Goal: Book appointment/travel/reservation

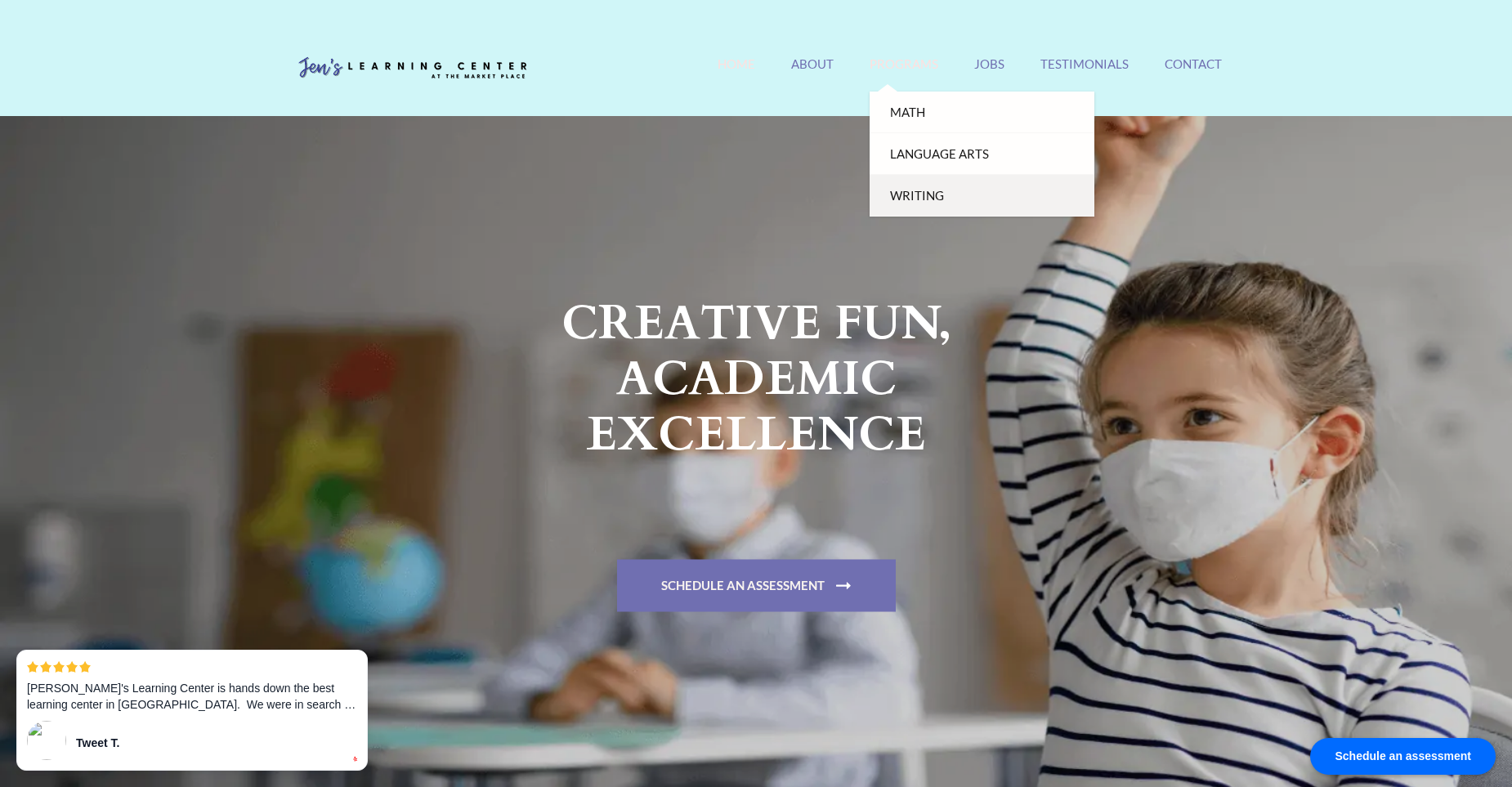
click at [904, 189] on link "Writing" at bounding box center [982, 195] width 225 height 41
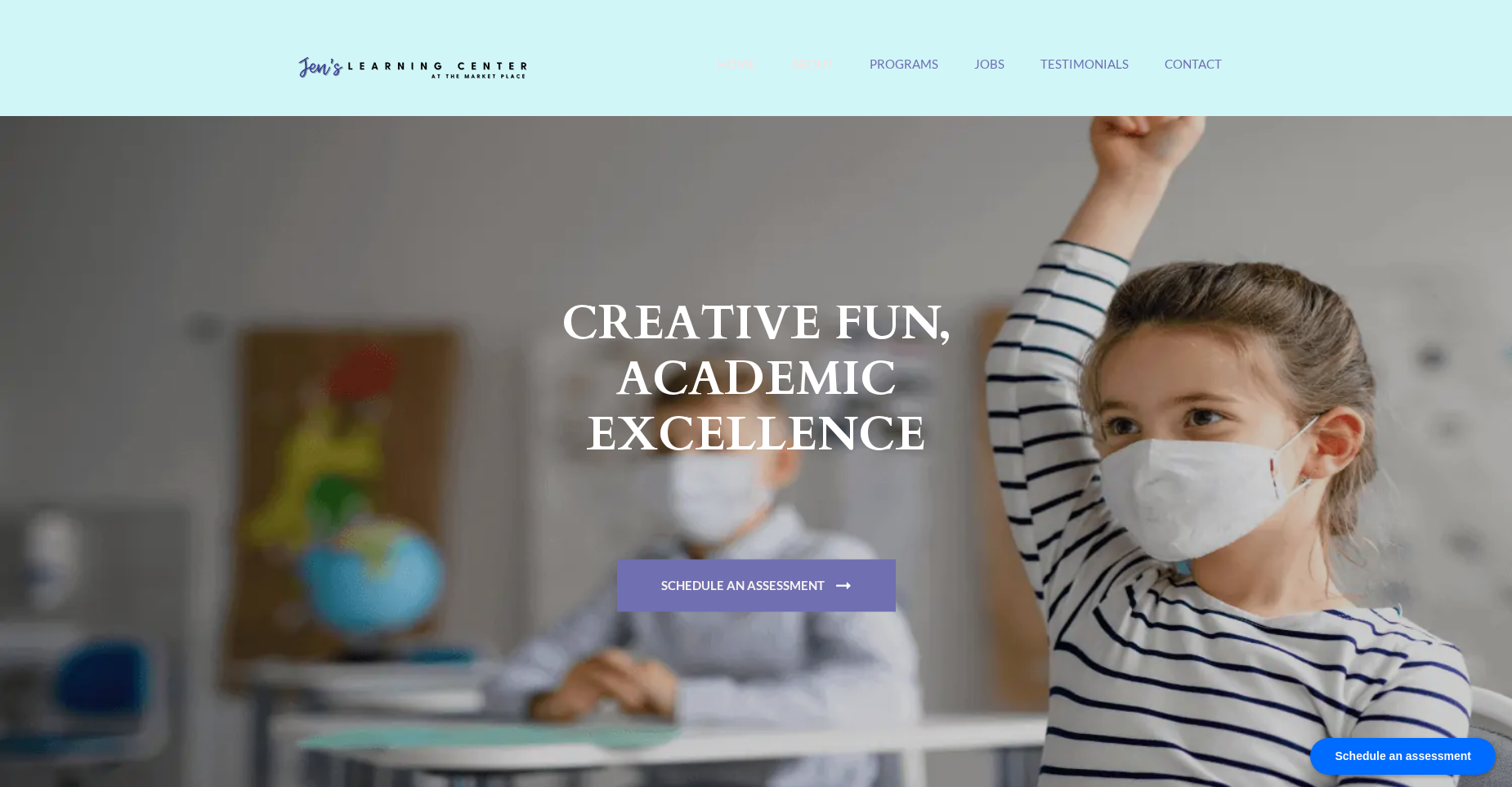
click at [814, 69] on link "About" at bounding box center [813, 74] width 42 height 35
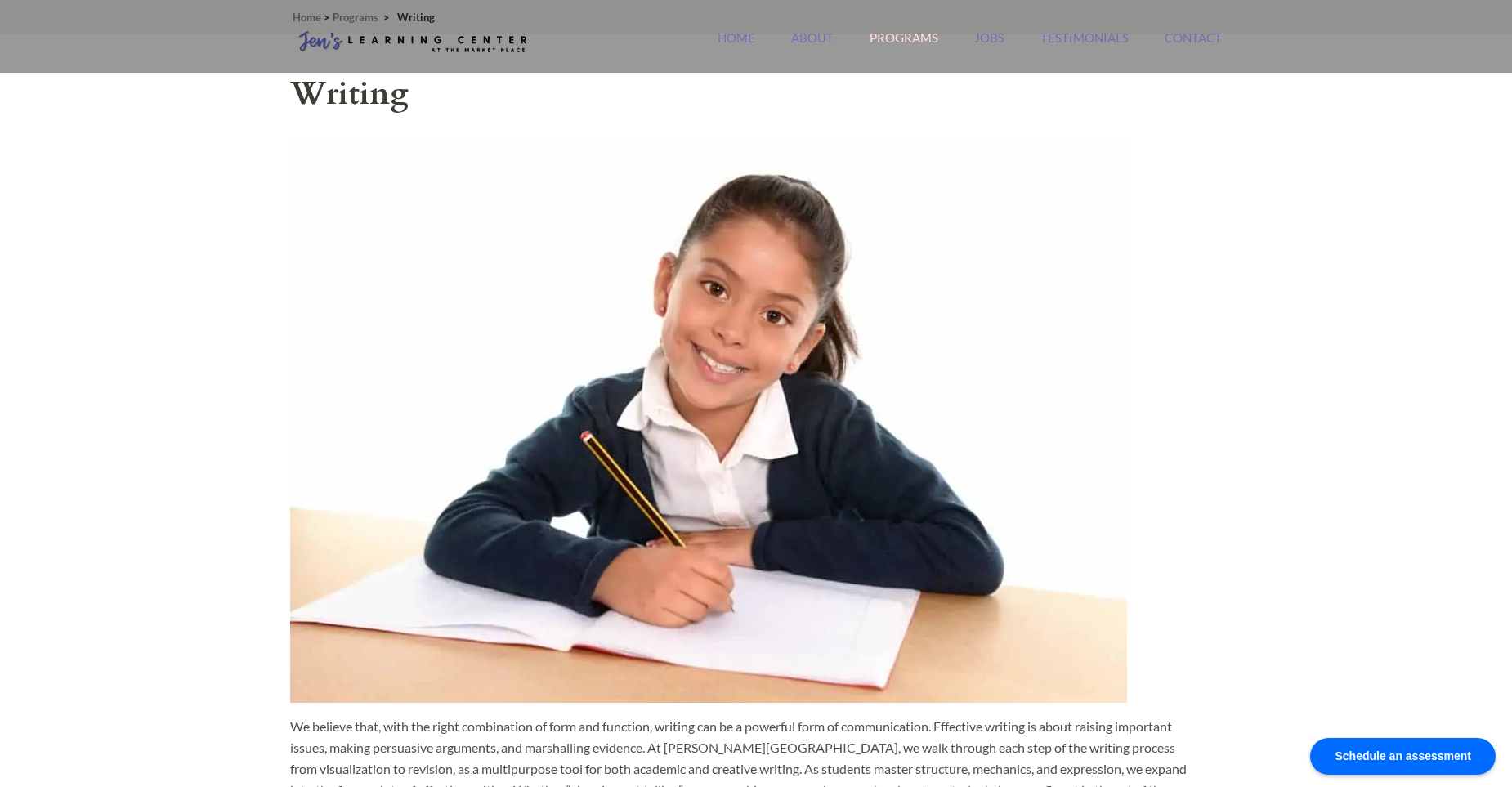
scroll to position [490, 0]
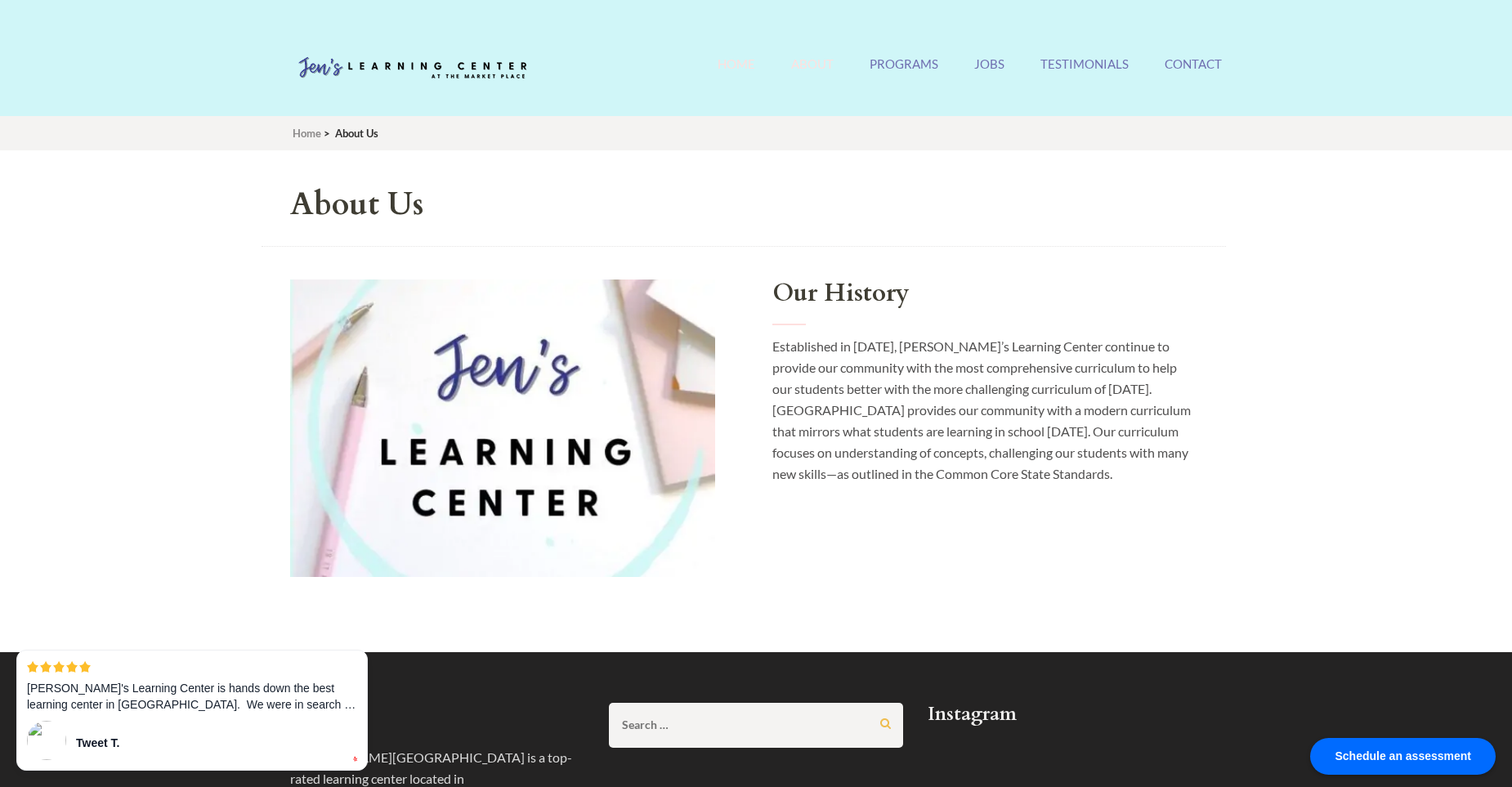
click at [749, 63] on link "Home" at bounding box center [736, 74] width 38 height 35
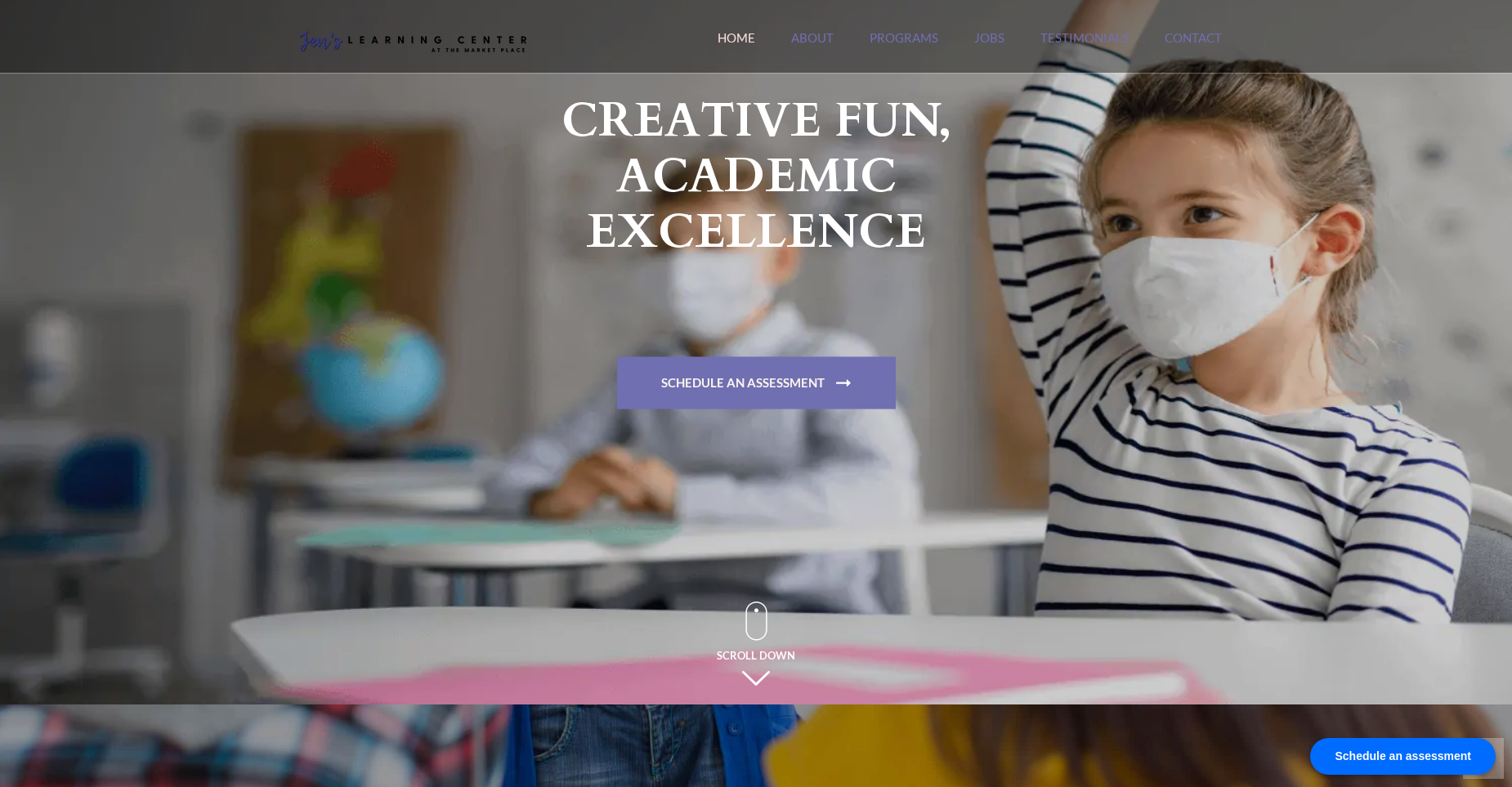
scroll to position [245, 0]
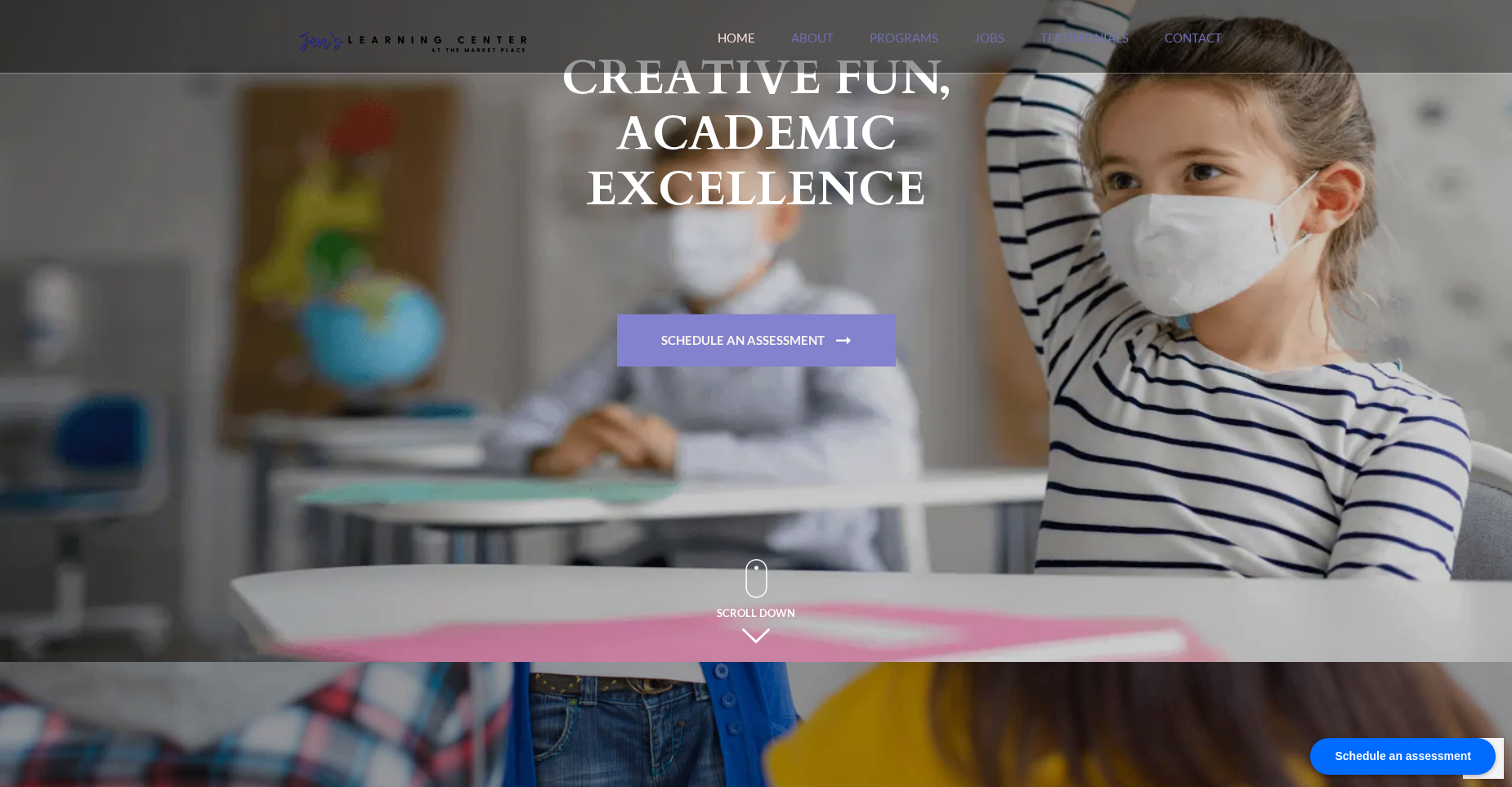
click at [769, 323] on link "Schedule An Assessment" at bounding box center [756, 340] width 279 height 52
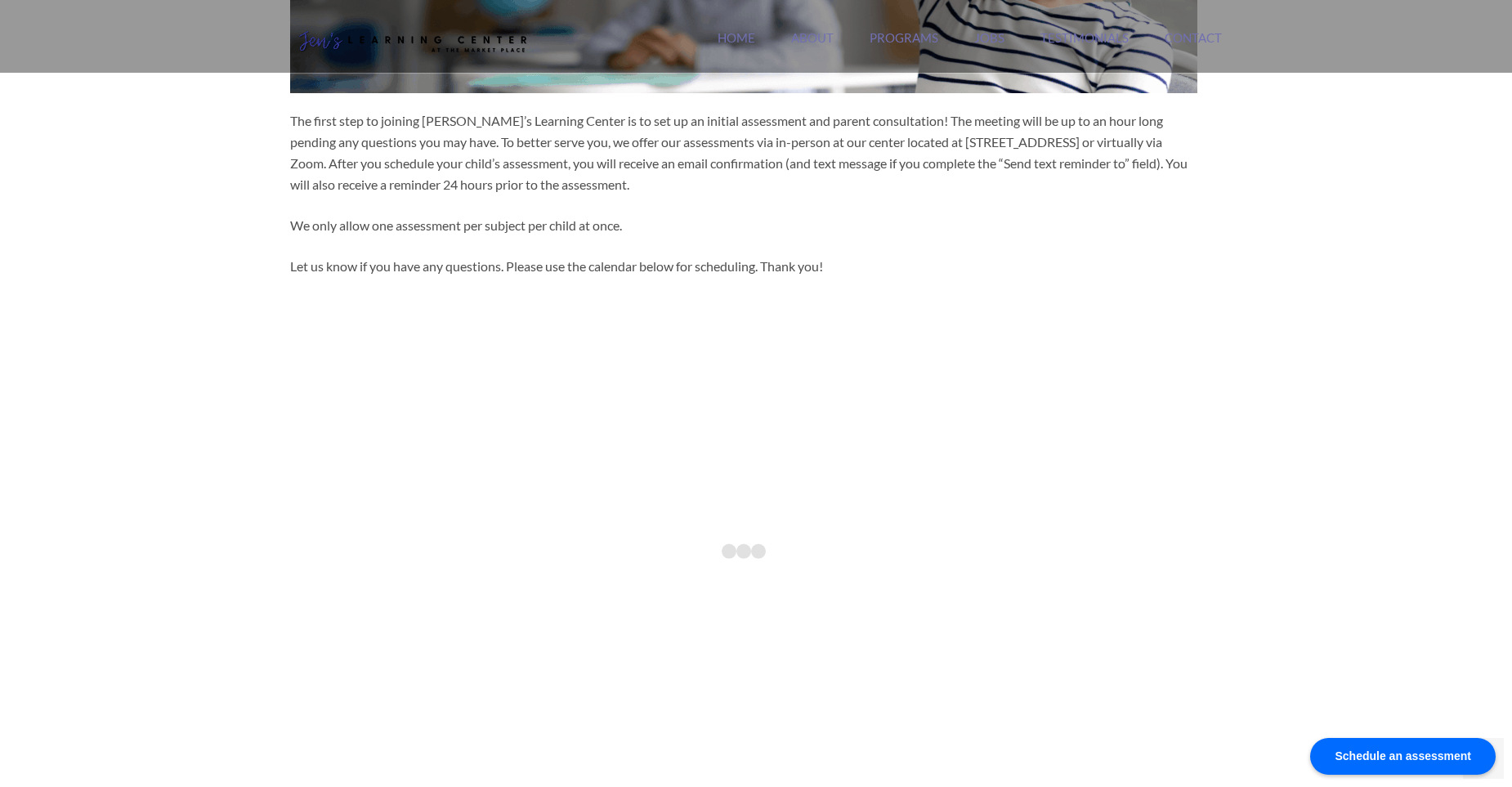
scroll to position [327, 0]
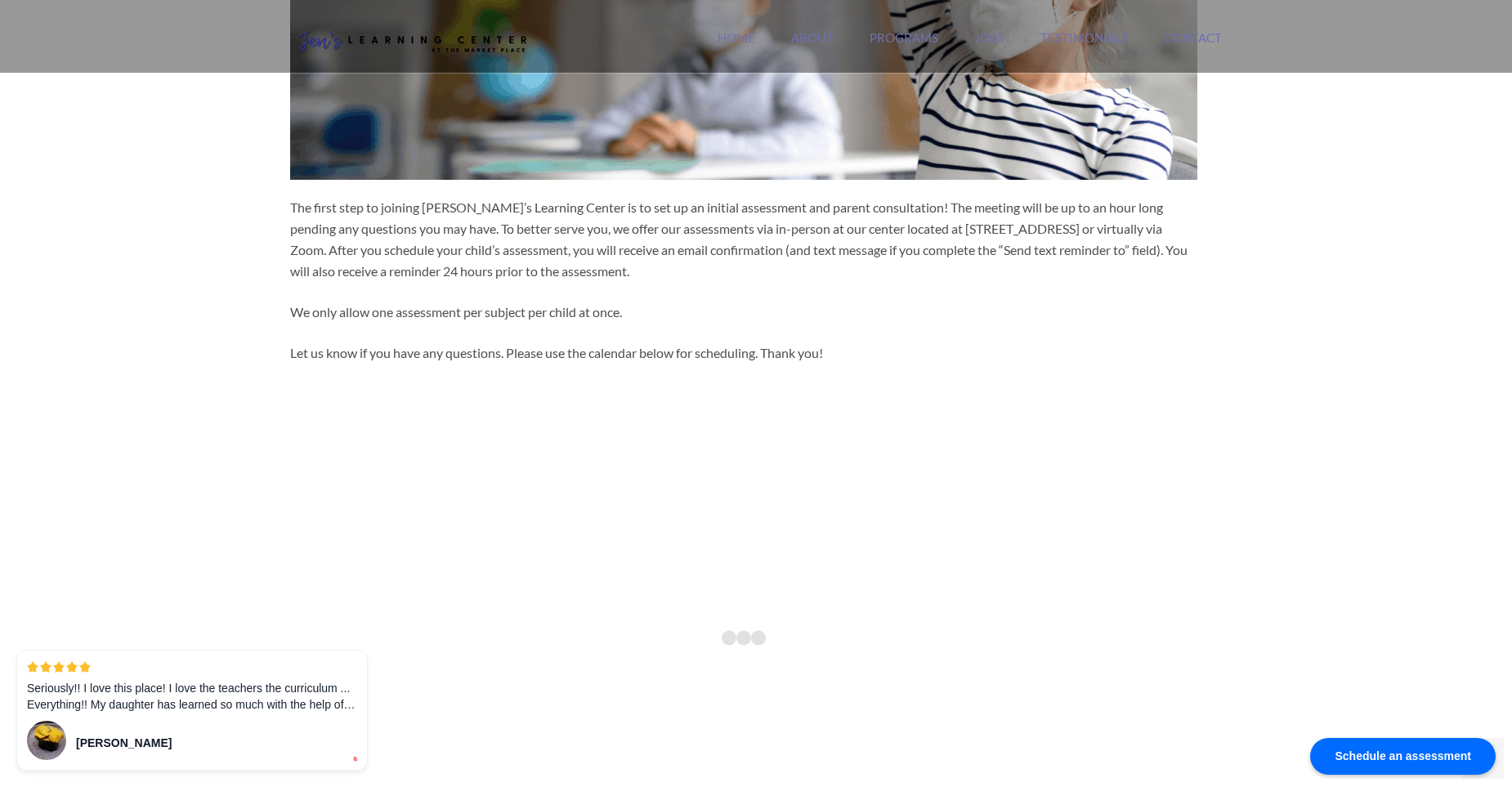
click at [115, 470] on div "Jen's Learning Center Orange County's #1 Rated Tutoring Center Search for: Sear…" at bounding box center [756, 661] width 1512 height 1977
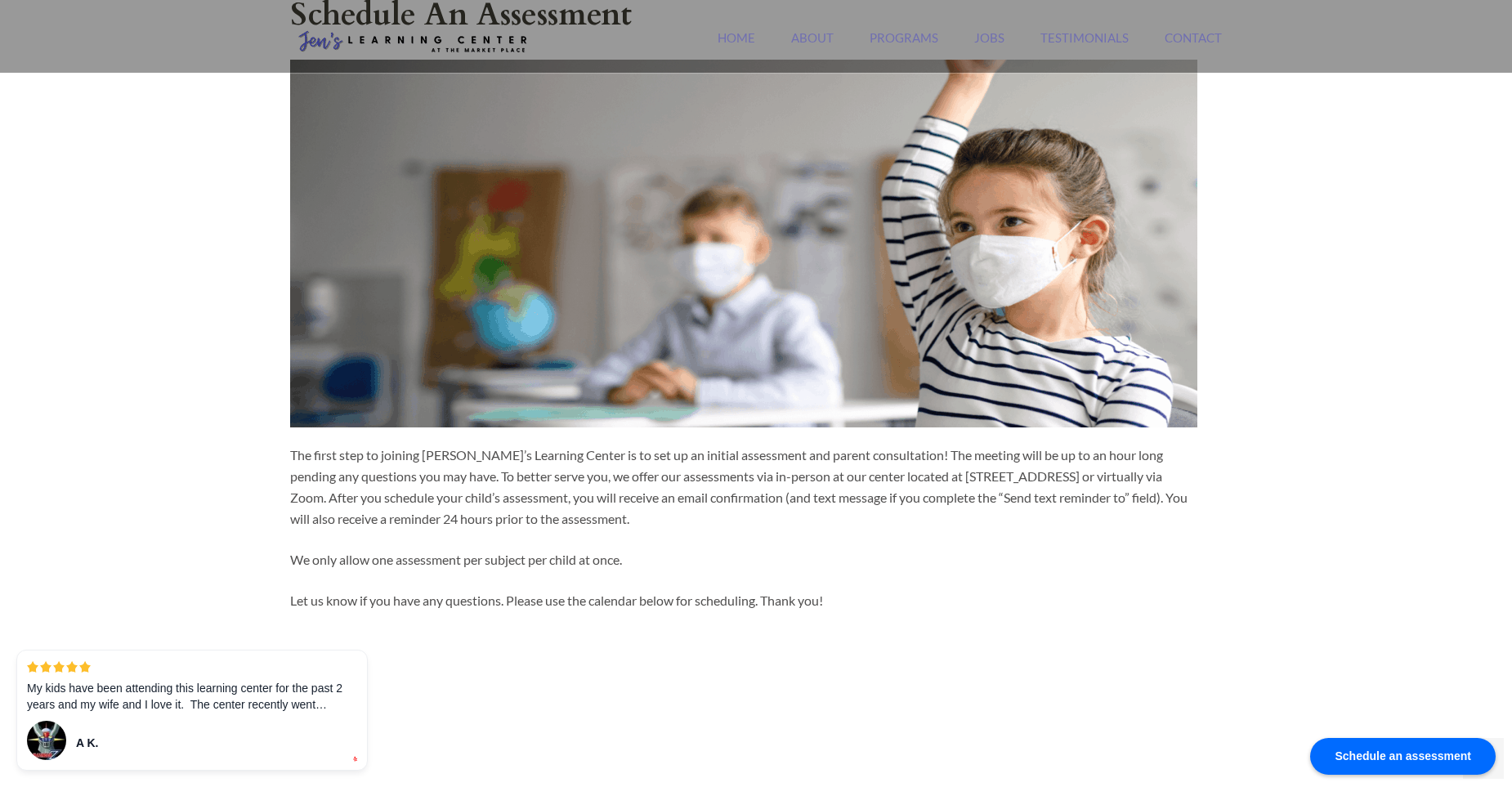
scroll to position [0, 0]
